Goal: Find specific page/section: Find specific page/section

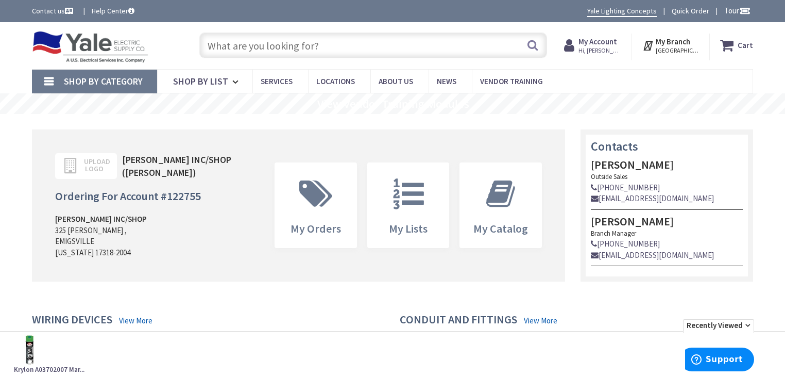
click at [286, 54] on input "text" at bounding box center [373, 45] width 348 height 26
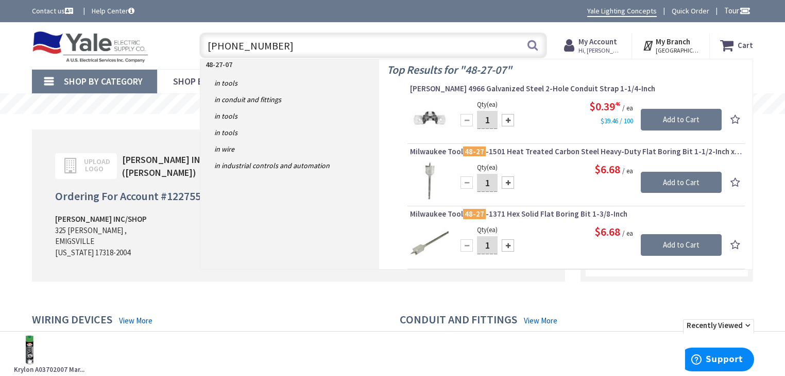
type input "48-27-0751"
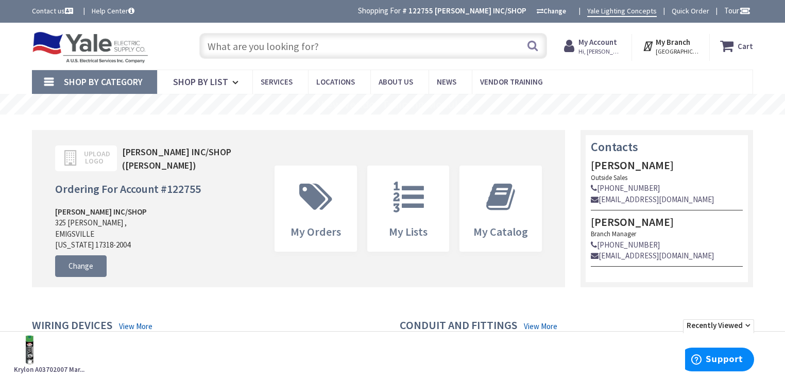
click at [338, 52] on input "text" at bounding box center [373, 46] width 348 height 26
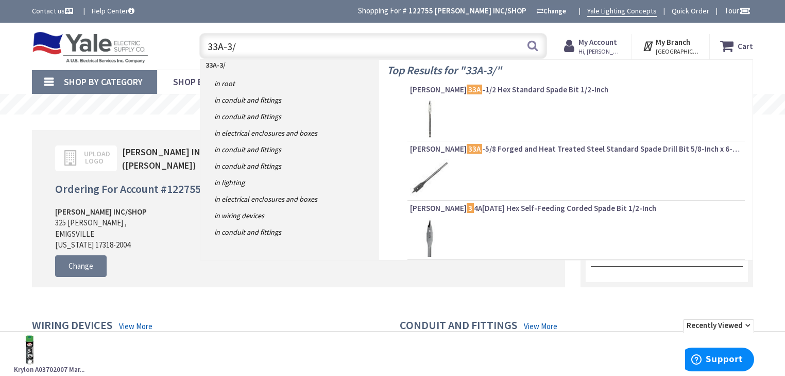
type input "33A-3/4"
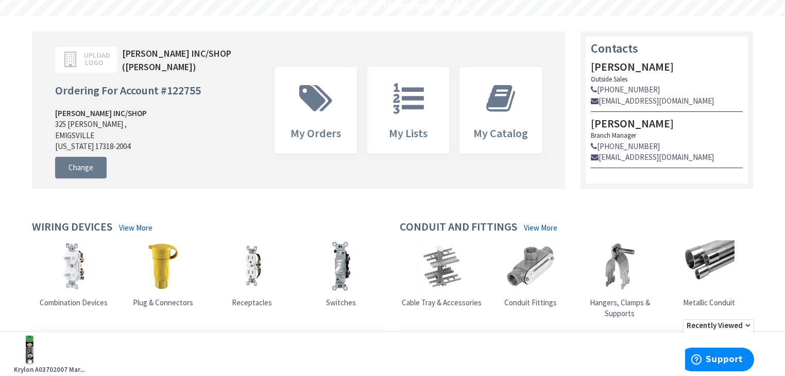
scroll to position [165, 0]
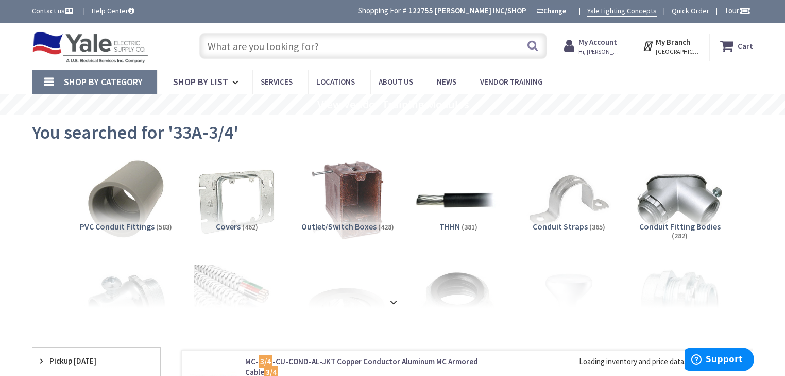
click at [226, 45] on input "text" at bounding box center [373, 46] width 348 height 26
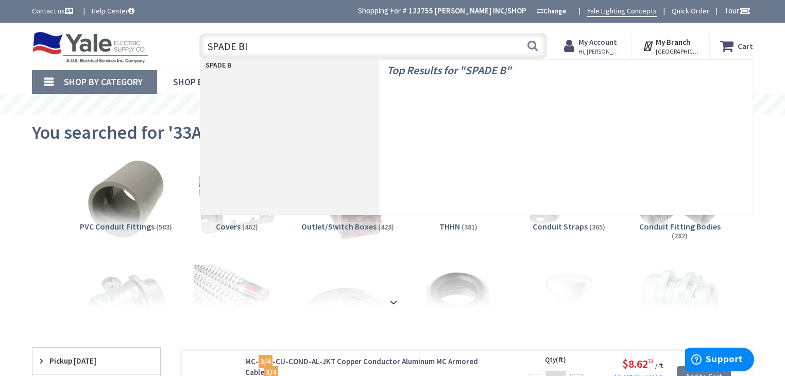
type input "SPADE BIT"
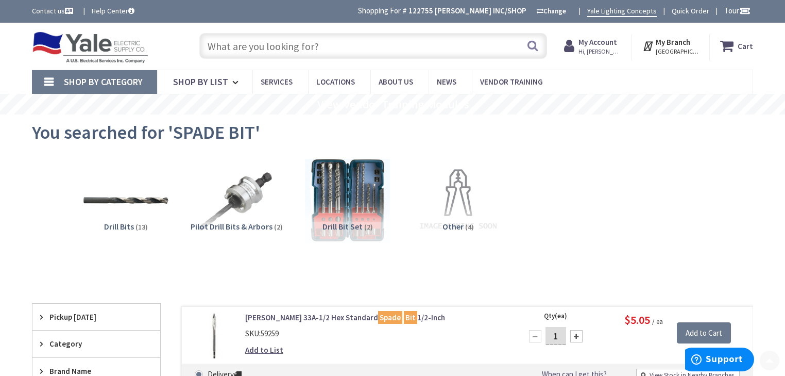
scroll to position [41, 0]
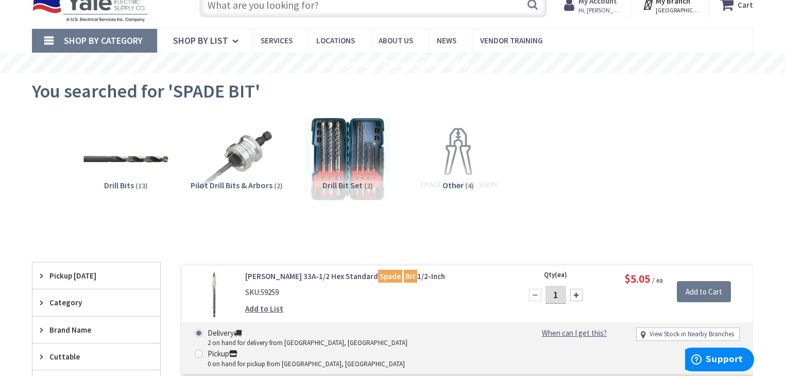
click at [305, 10] on input "text" at bounding box center [373, 5] width 348 height 26
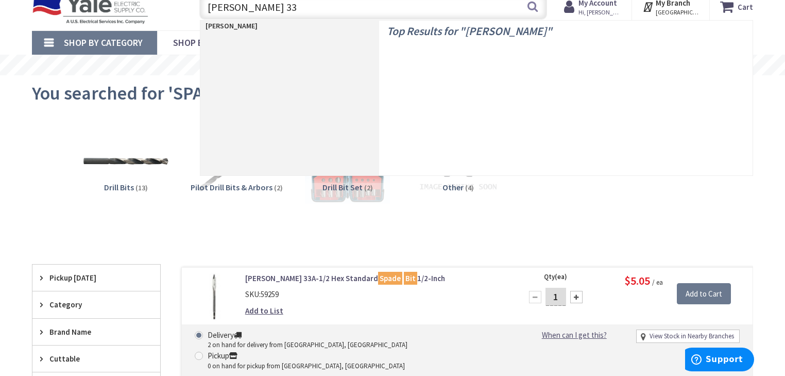
type input "GREENLEE 33A"
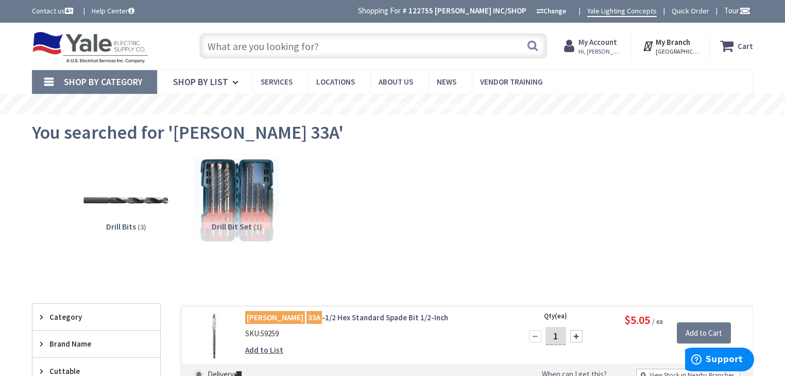
click at [245, 47] on input "text" at bounding box center [373, 46] width 348 height 26
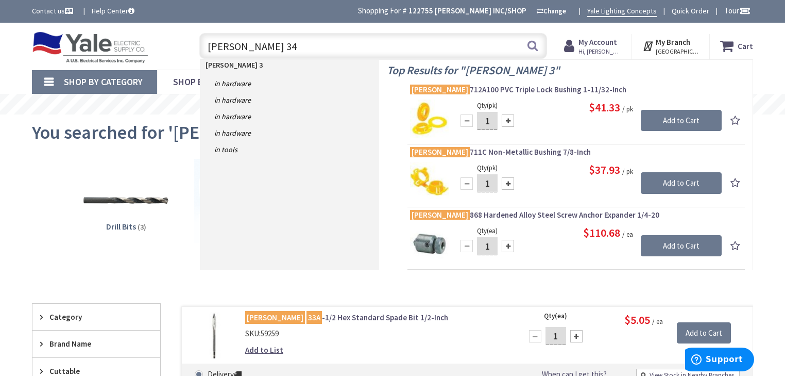
type input "[PERSON_NAME] 34A"
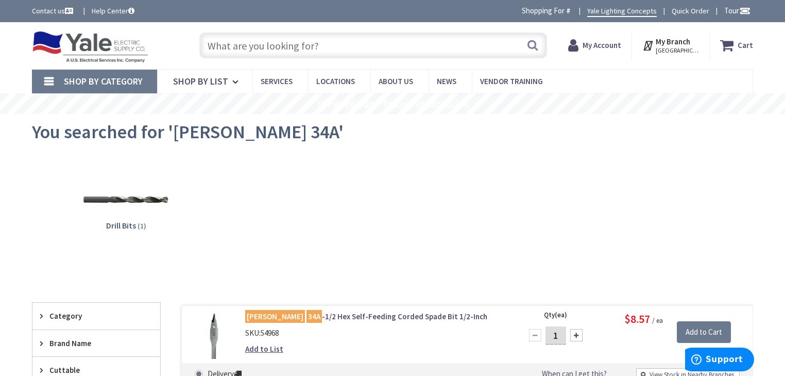
scroll to position [206, 0]
